Goal: Check status: Check status

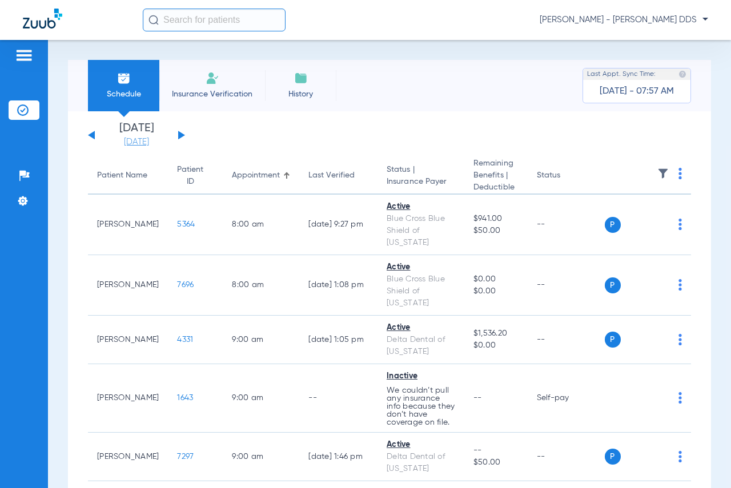
click at [139, 138] on link "[DATE]" at bounding box center [136, 141] width 69 height 11
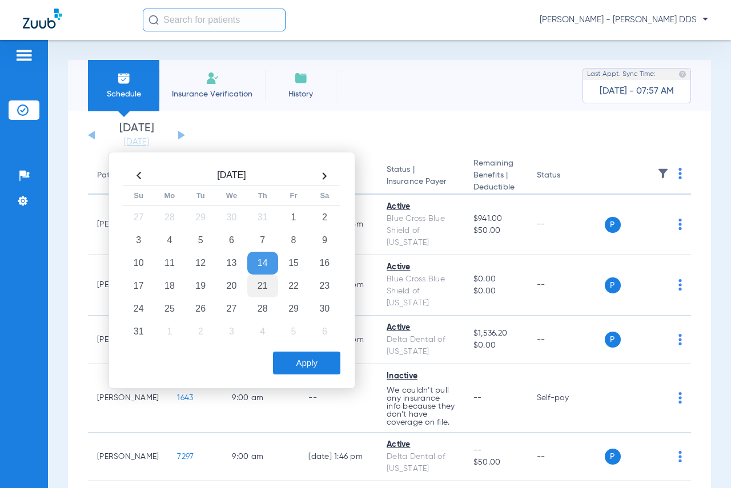
click at [264, 289] on td "21" at bounding box center [262, 286] width 31 height 23
click at [306, 361] on button "Apply" at bounding box center [306, 363] width 67 height 23
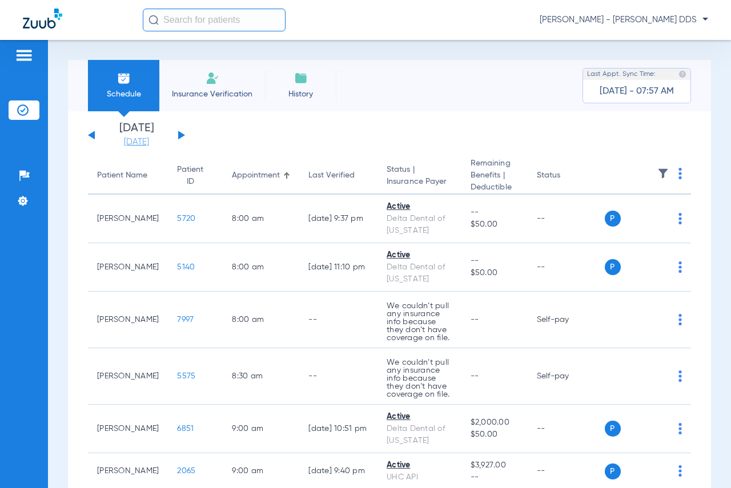
click at [158, 142] on link "[DATE]" at bounding box center [136, 141] width 69 height 11
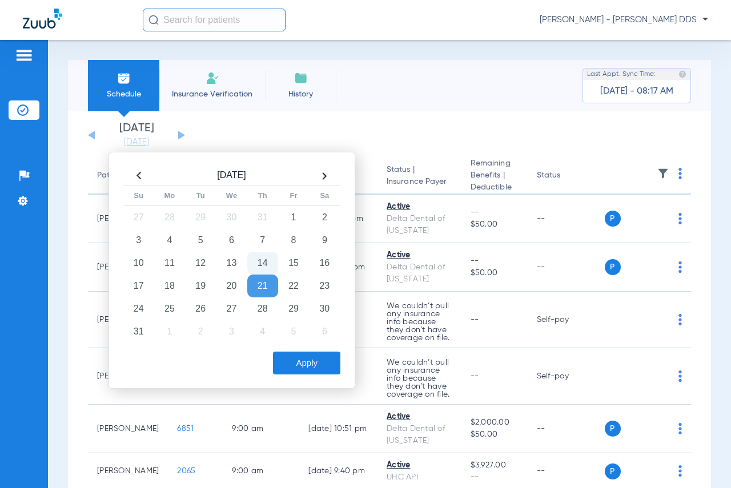
click at [446, 104] on div "Schedule Insurance Verification History Last Appt. Sync Time: [DATE] - 08:17 AM" at bounding box center [389, 85] width 643 height 51
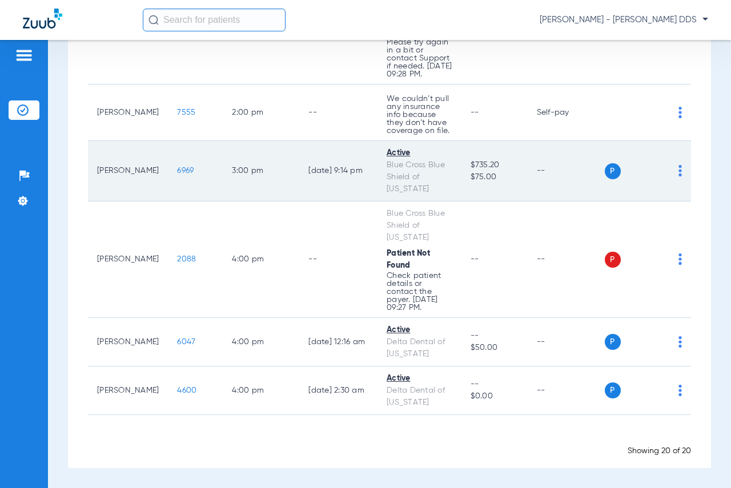
scroll to position [1266, 0]
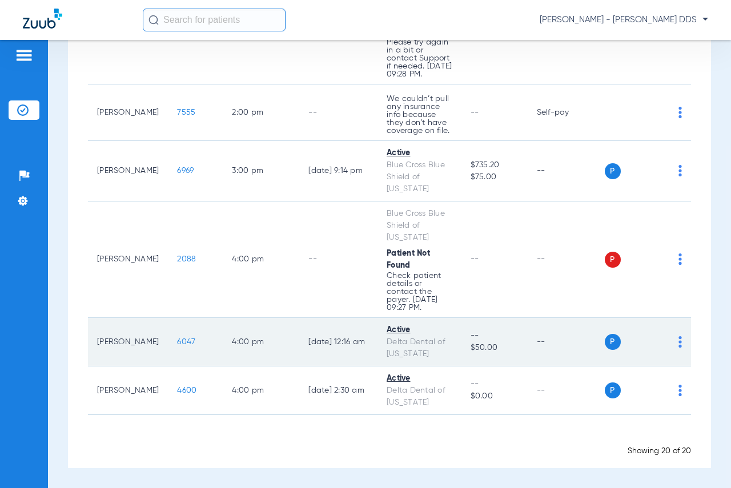
click at [179, 344] on span "6047" at bounding box center [186, 342] width 18 height 8
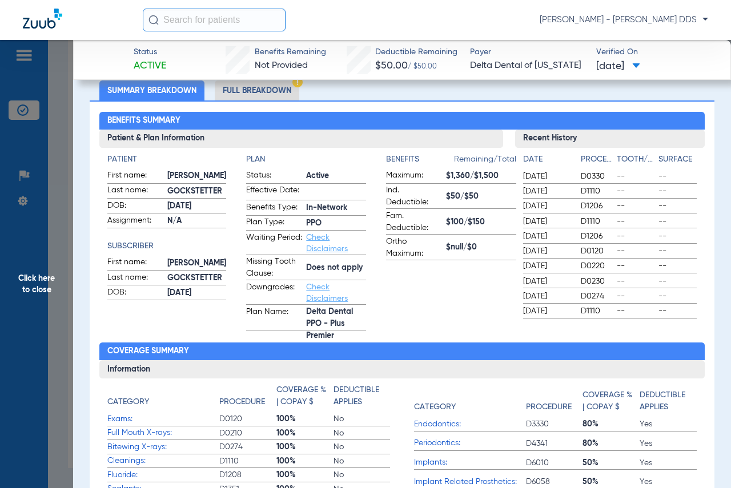
scroll to position [0, 0]
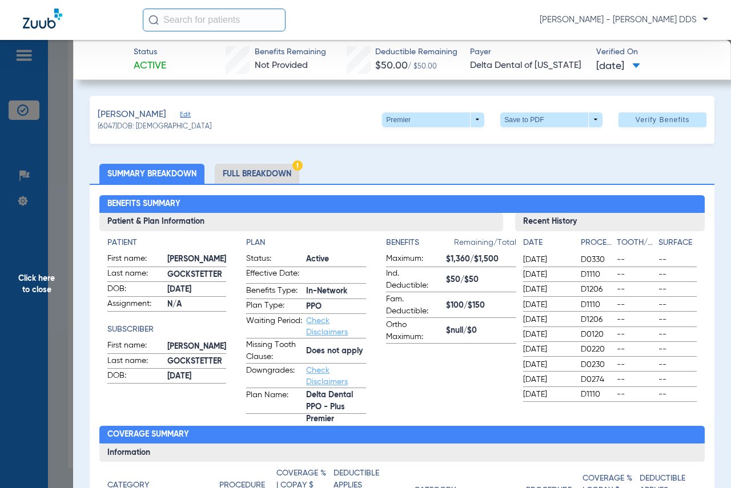
click at [26, 298] on span "Click here to close" at bounding box center [36, 284] width 73 height 488
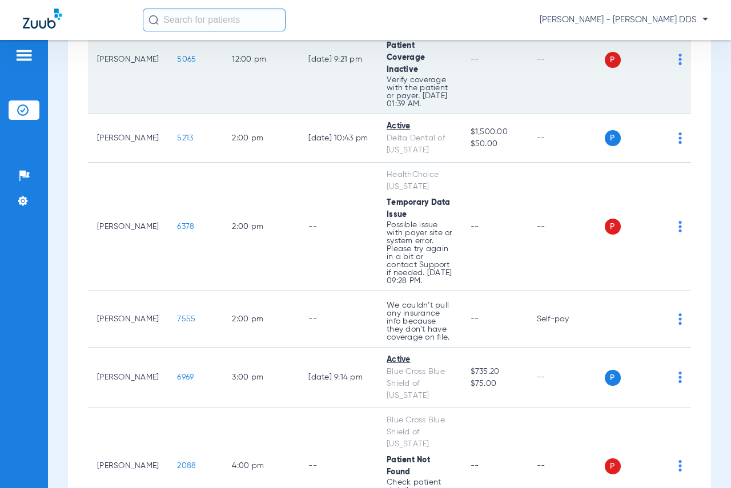
scroll to position [866, 0]
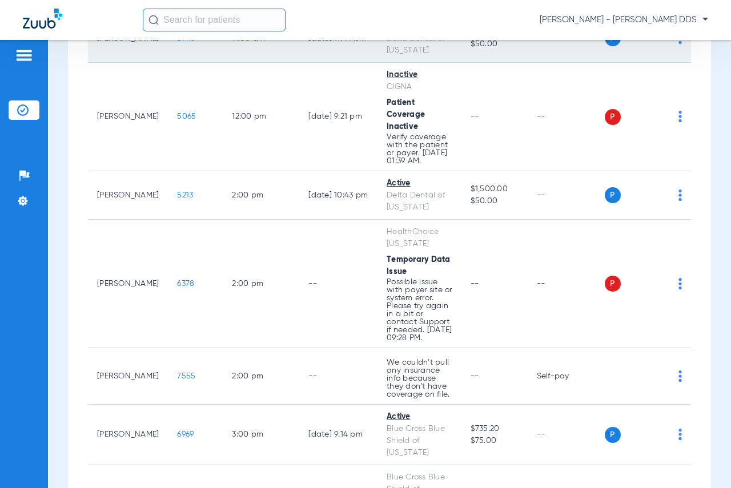
click at [185, 63] on td "5743" at bounding box center [195, 38] width 55 height 49
click at [180, 42] on span "5743" at bounding box center [186, 38] width 18 height 8
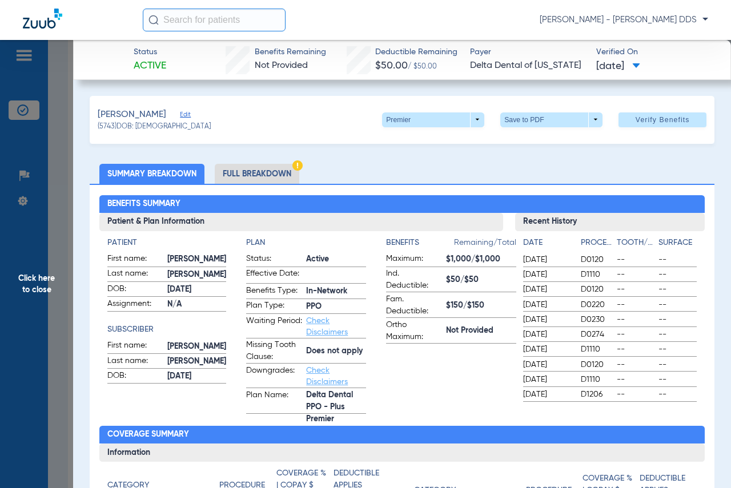
click at [9, 334] on span "Click here to close" at bounding box center [36, 284] width 73 height 488
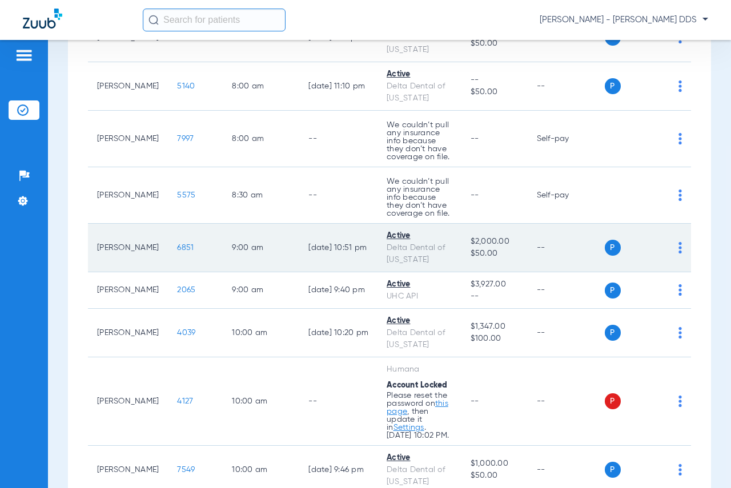
scroll to position [67, 0]
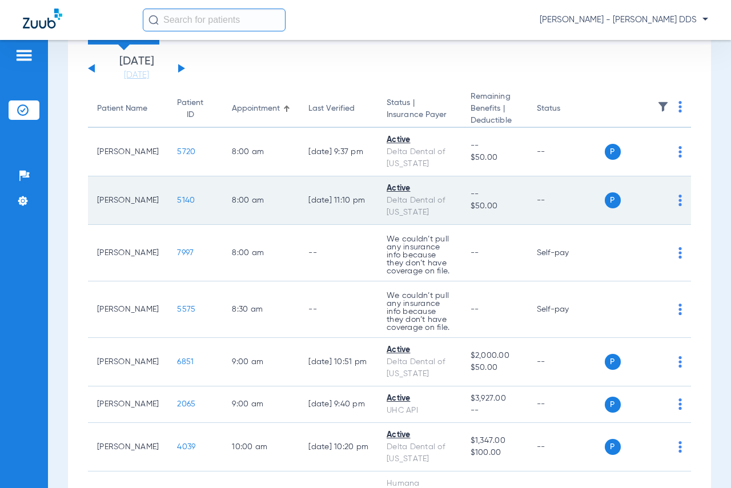
click at [178, 202] on span "5140" at bounding box center [186, 200] width 18 height 8
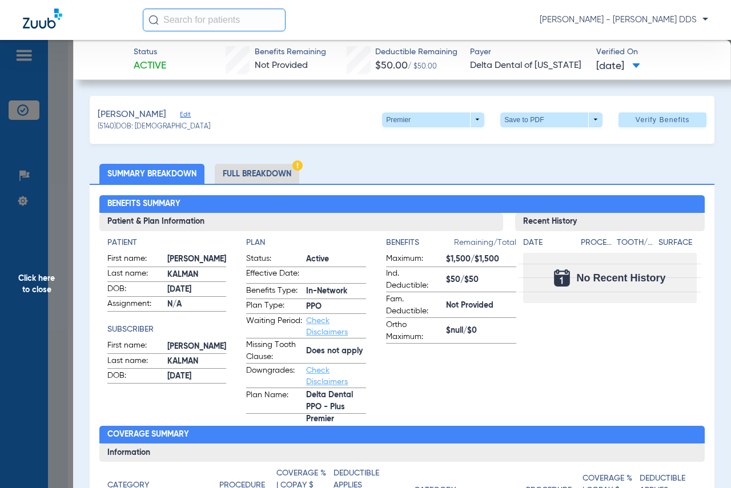
click at [251, 169] on li "Full Breakdown" at bounding box center [257, 174] width 84 height 20
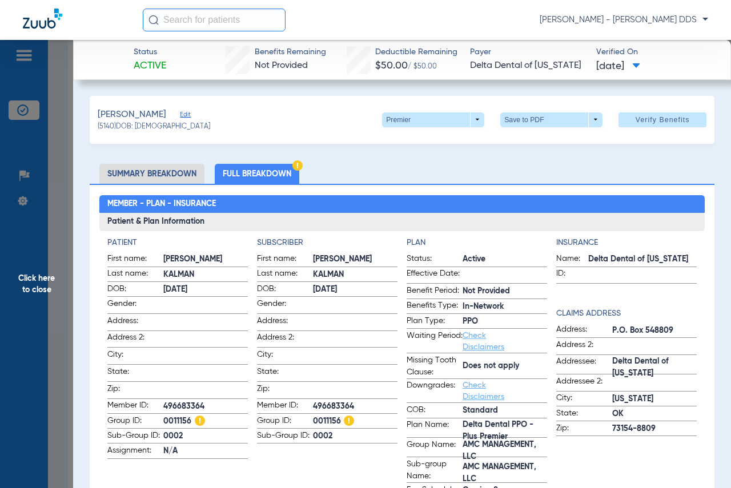
click at [33, 298] on span "Click here to close" at bounding box center [36, 284] width 73 height 488
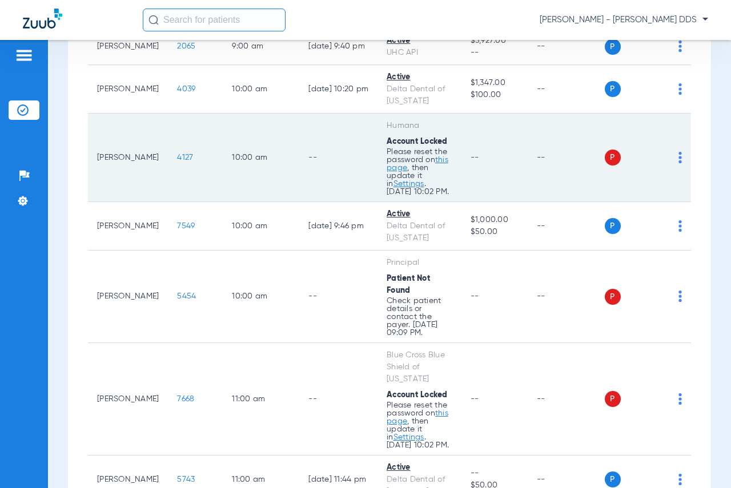
scroll to position [581, 0]
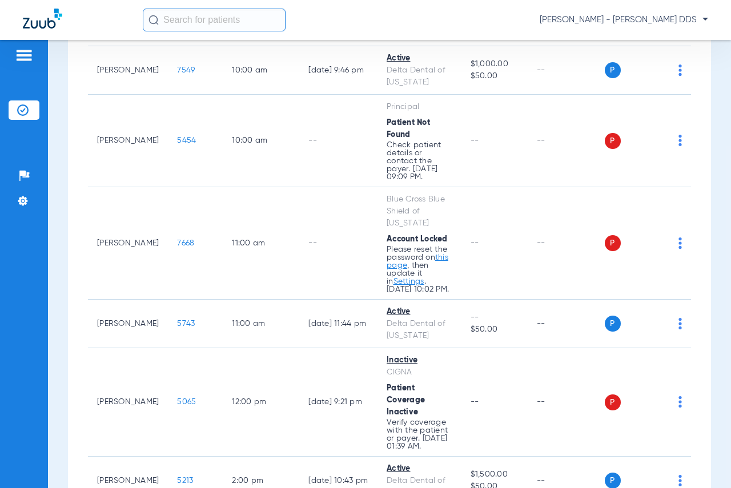
click at [64, 268] on div "Schedule Insurance Verification History Last Appt. Sync Time: [DATE] - 08:24 AM…" at bounding box center [389, 264] width 683 height 448
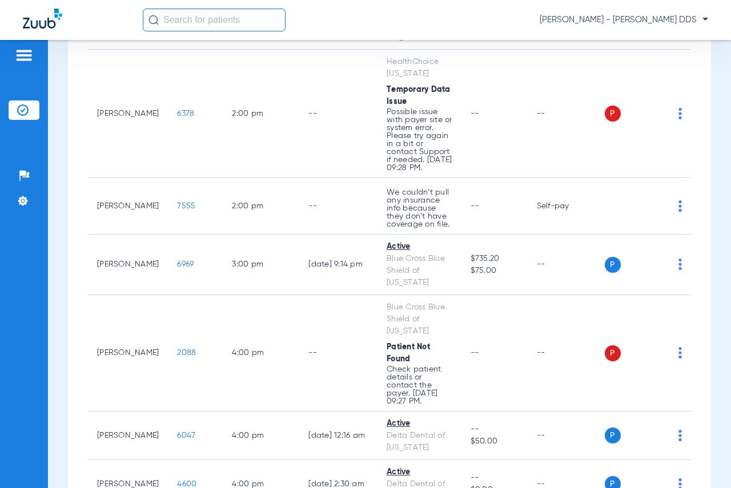
scroll to position [1037, 0]
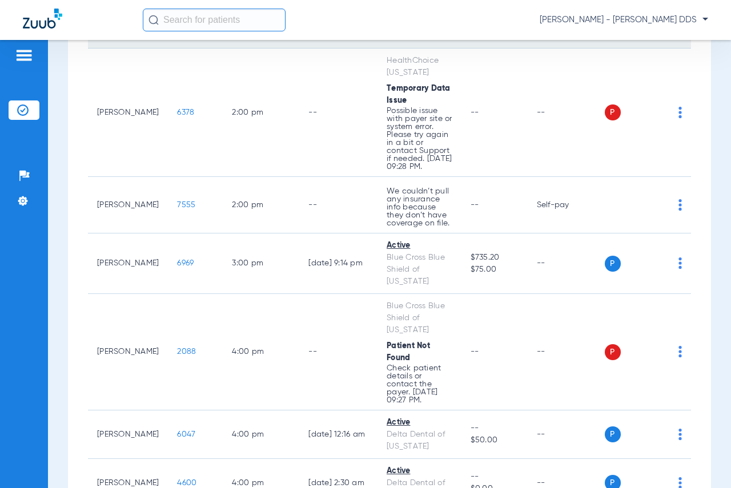
click at [179, 28] on span "5213" at bounding box center [185, 24] width 16 height 8
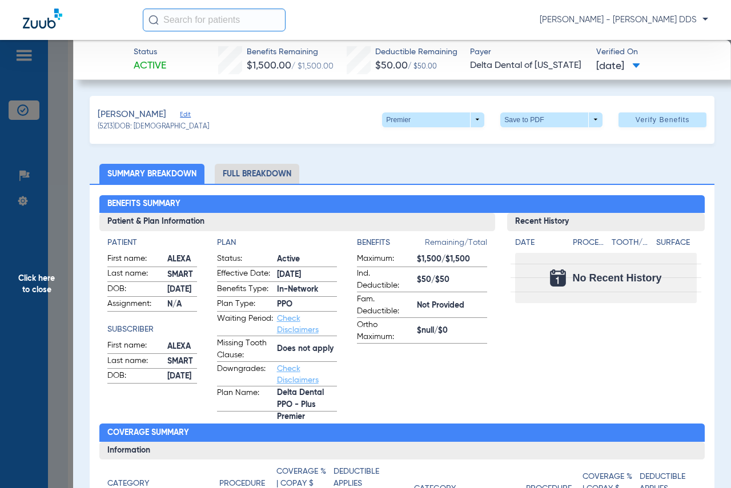
click at [50, 292] on span "Click here to close" at bounding box center [36, 284] width 73 height 488
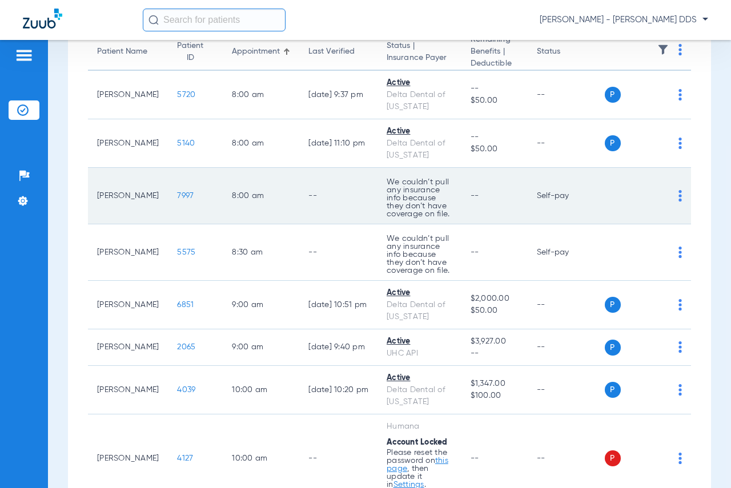
scroll to position [0, 0]
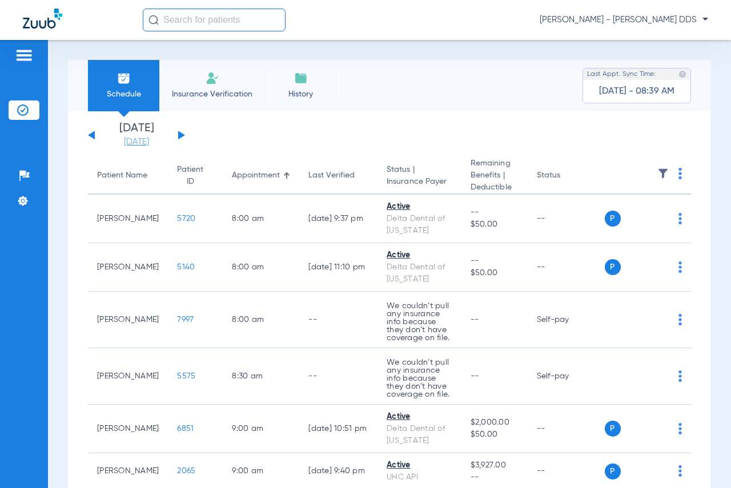
click at [134, 136] on link "[DATE]" at bounding box center [136, 141] width 69 height 11
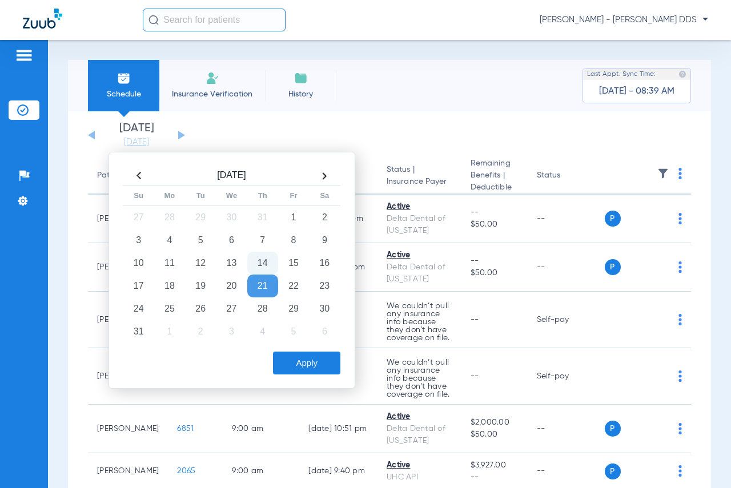
click at [269, 264] on td "14" at bounding box center [262, 263] width 31 height 23
click at [309, 364] on button "Apply" at bounding box center [306, 363] width 67 height 23
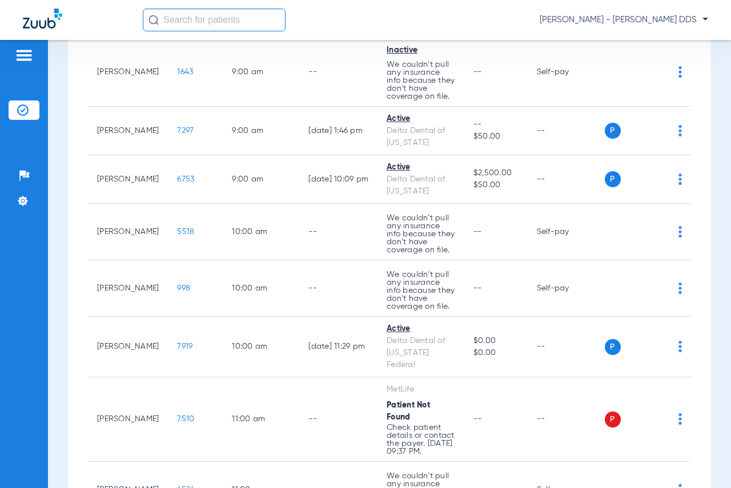
scroll to position [285, 0]
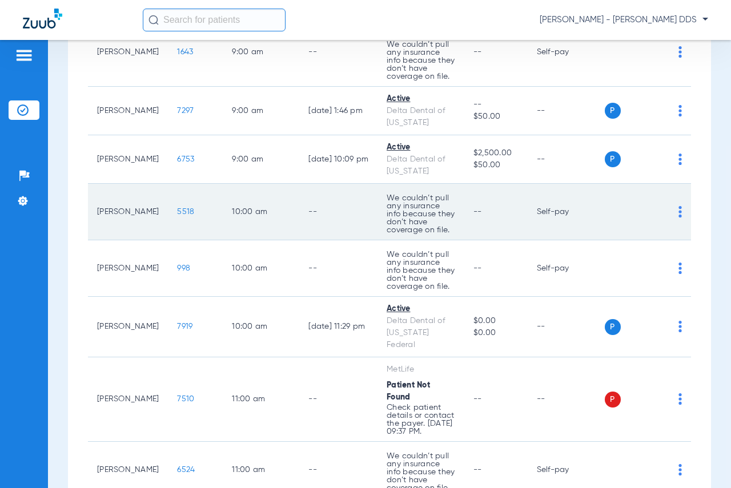
click at [270, 229] on td "10:00 AM" at bounding box center [261, 212] width 76 height 57
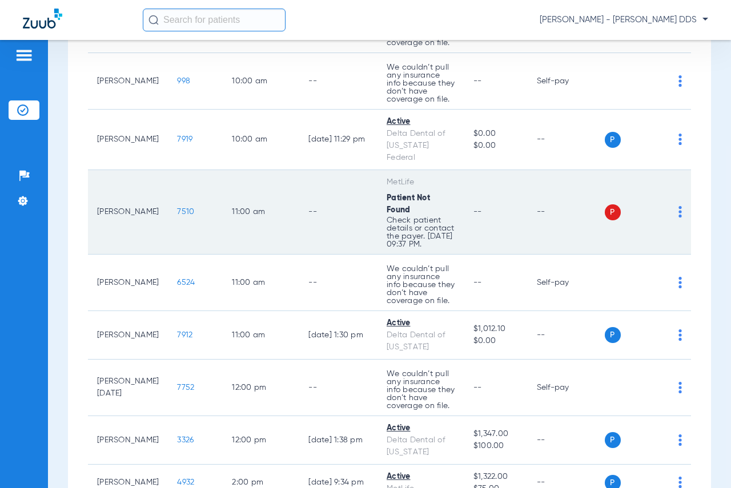
scroll to position [514, 0]
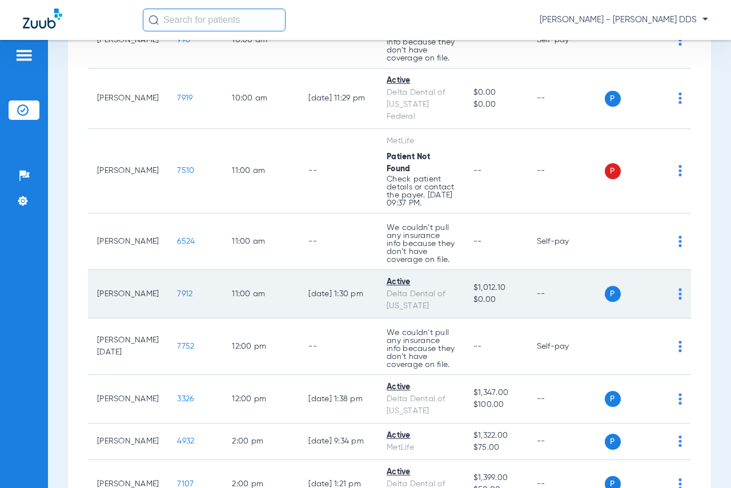
click at [177, 298] on span "7912" at bounding box center [184, 294] width 15 height 8
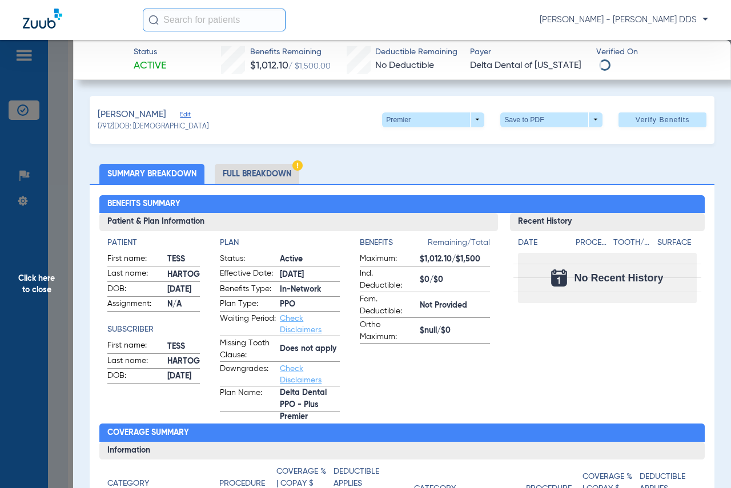
click at [29, 262] on span "Click here to close" at bounding box center [36, 284] width 73 height 488
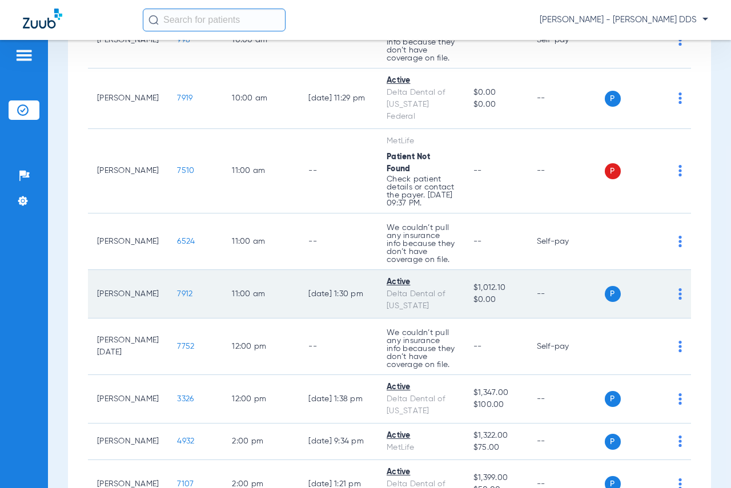
click at [177, 298] on span "7912" at bounding box center [184, 294] width 15 height 8
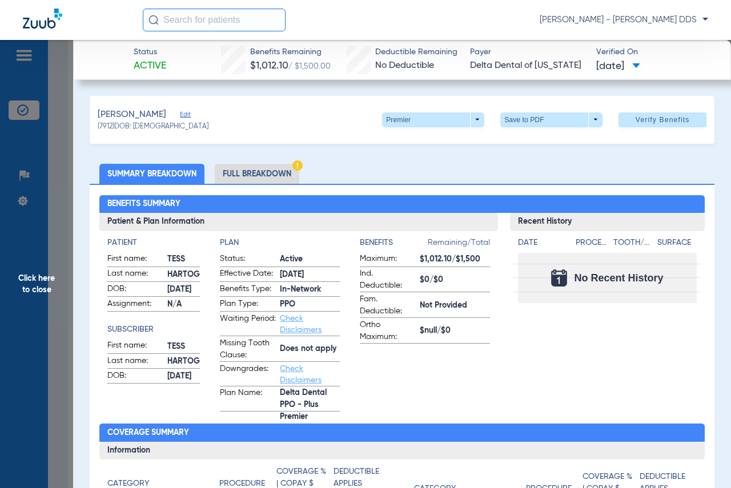
click at [34, 272] on span "Click here to close" at bounding box center [36, 284] width 73 height 488
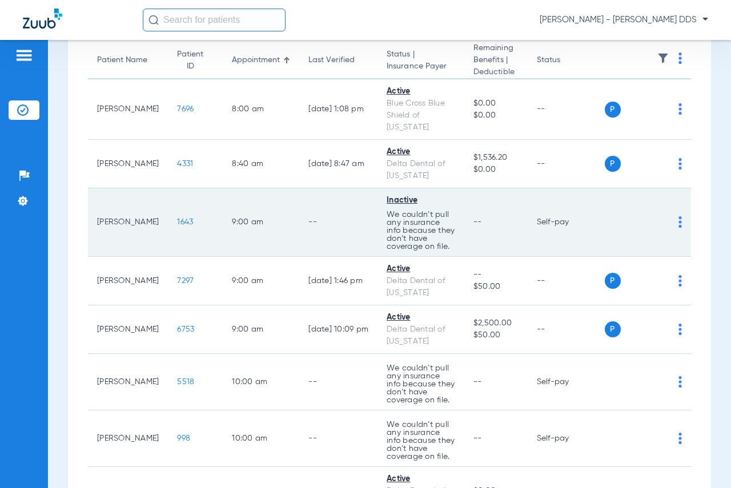
scroll to position [171, 0]
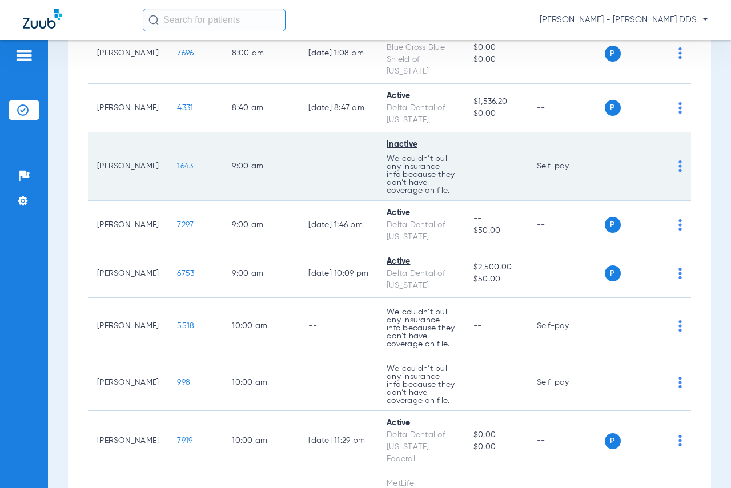
click at [177, 168] on span "1643" at bounding box center [185, 166] width 16 height 8
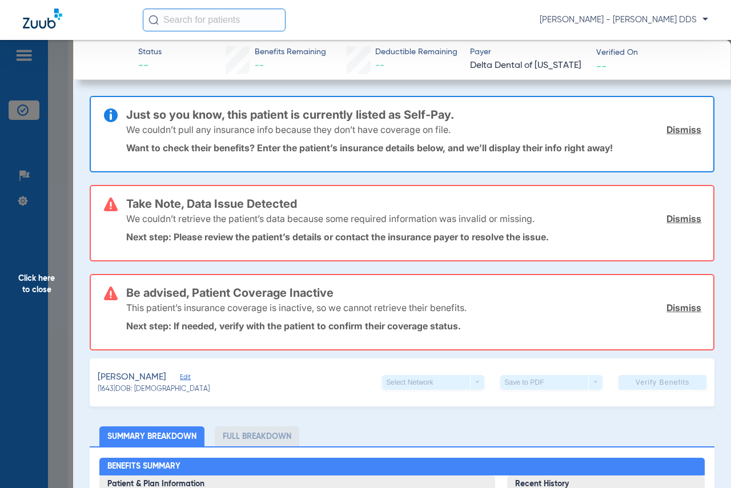
click at [48, 249] on span "Click here to close" at bounding box center [36, 284] width 73 height 488
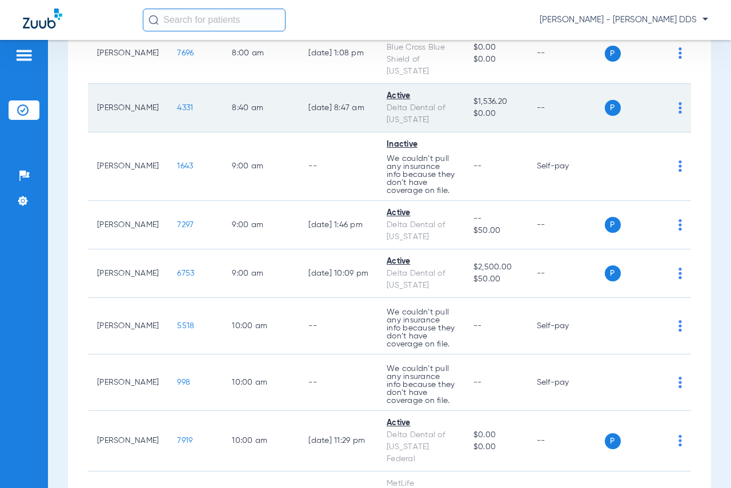
click at [177, 107] on span "4331" at bounding box center [185, 108] width 16 height 8
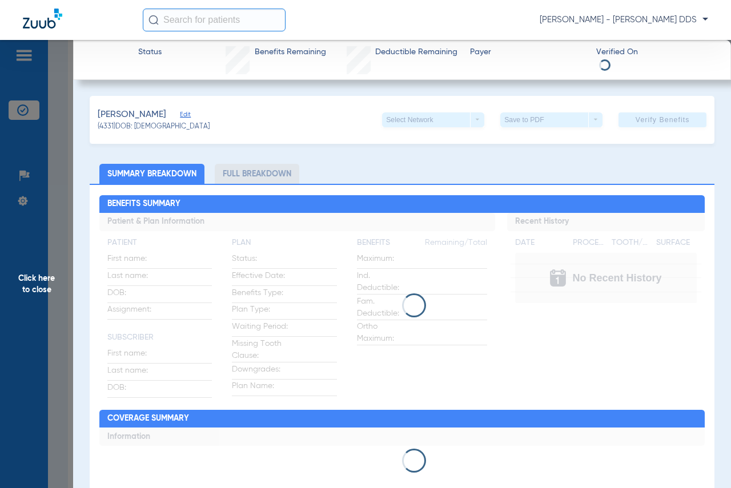
click at [39, 280] on span "Click here to close" at bounding box center [36, 284] width 73 height 488
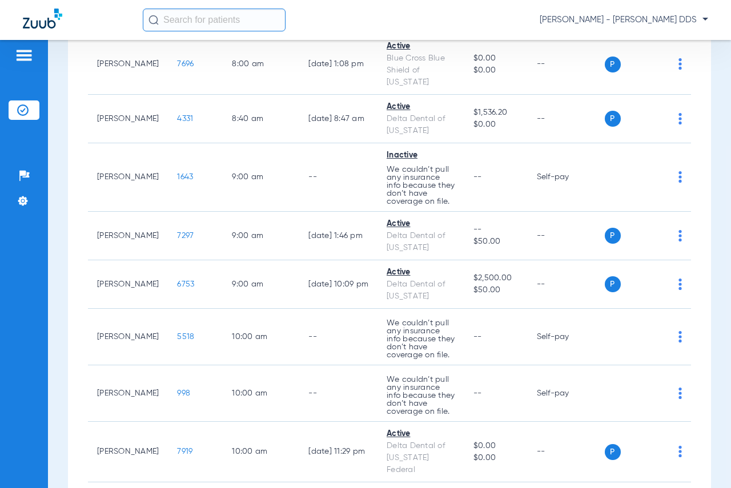
scroll to position [0, 0]
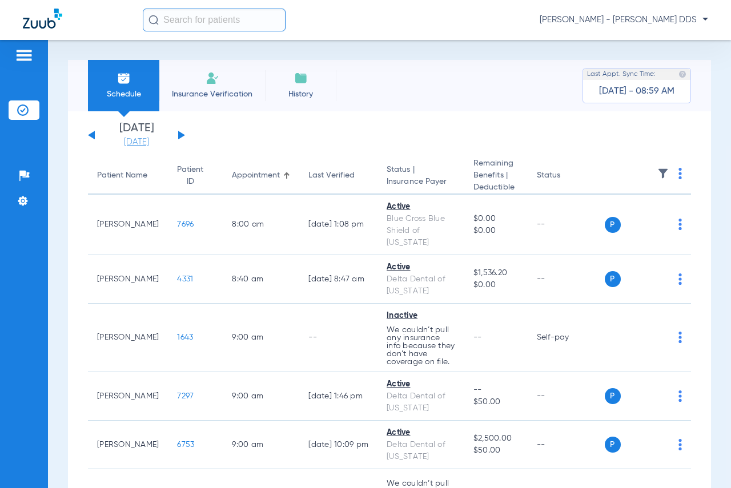
click at [132, 139] on link "[DATE]" at bounding box center [136, 141] width 69 height 11
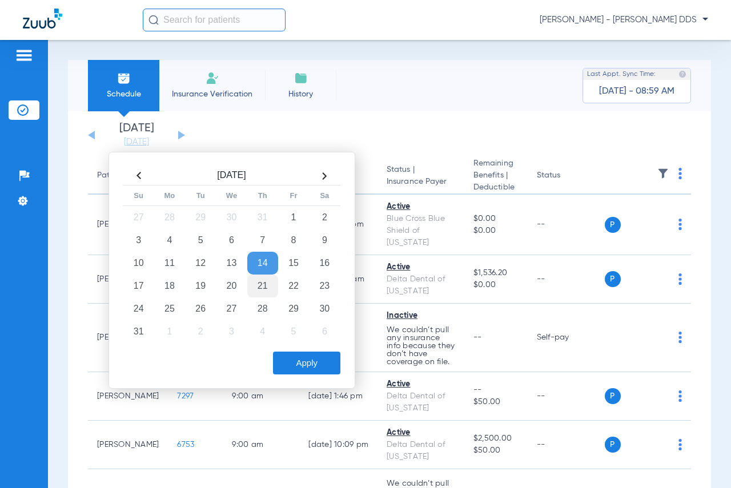
click at [264, 283] on td "21" at bounding box center [262, 286] width 31 height 23
click at [323, 371] on button "Apply" at bounding box center [306, 363] width 67 height 23
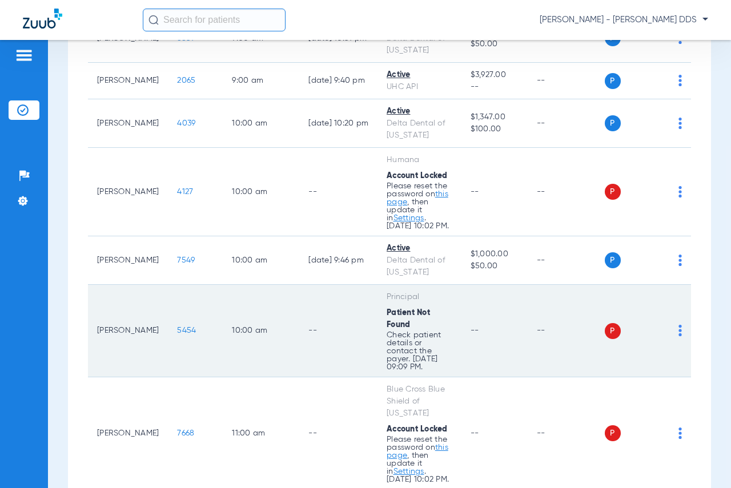
scroll to position [457, 0]
